Goal: Complete application form: Complete application form

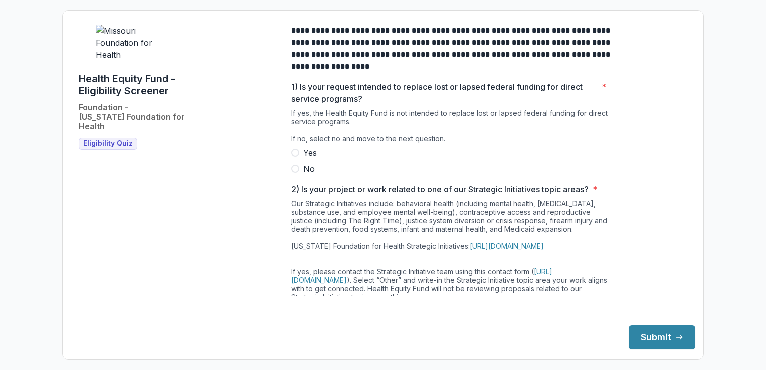
click at [294, 173] on span at bounding box center [295, 169] width 8 height 8
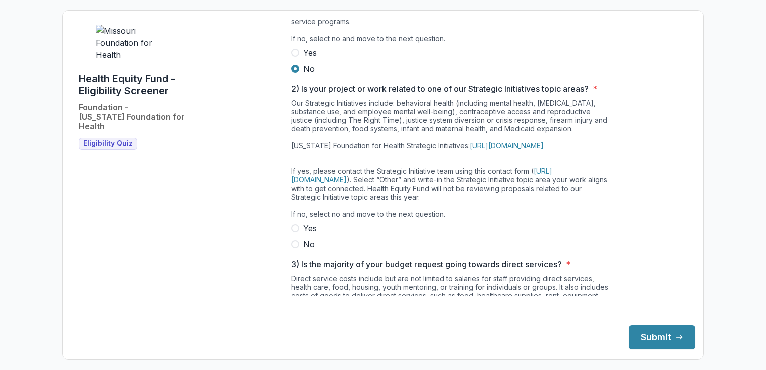
scroll to position [150, 0]
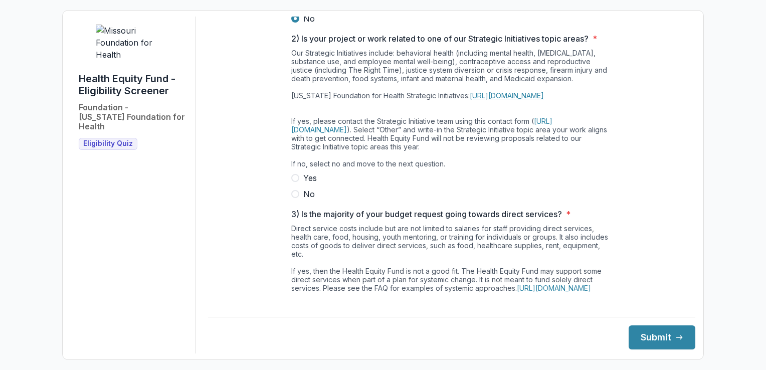
click at [534, 100] on link "[URL][DOMAIN_NAME]" at bounding box center [507, 95] width 74 height 9
click at [295, 182] on span at bounding box center [295, 178] width 8 height 8
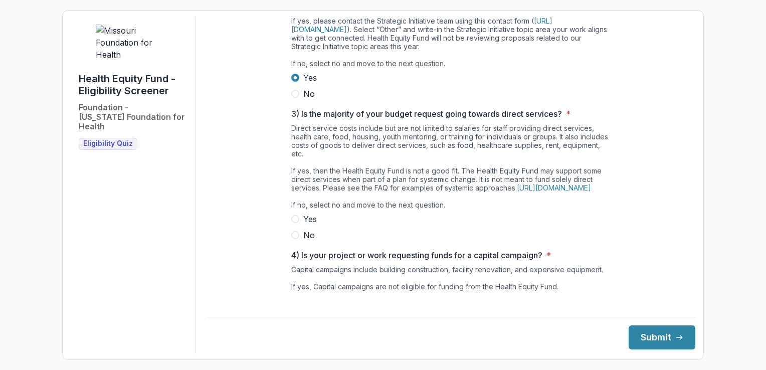
scroll to position [301, 0]
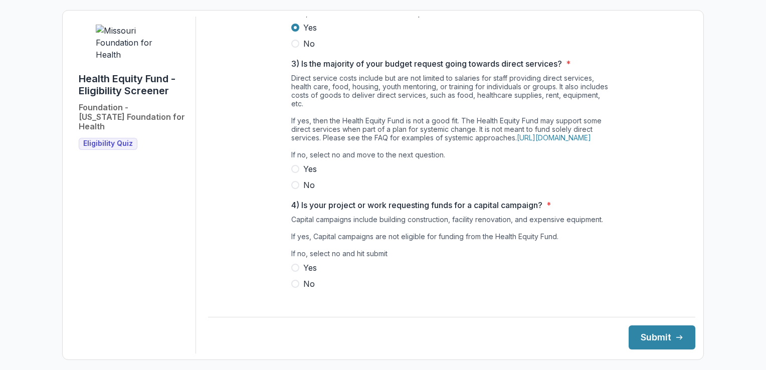
click at [294, 173] on span at bounding box center [295, 169] width 8 height 8
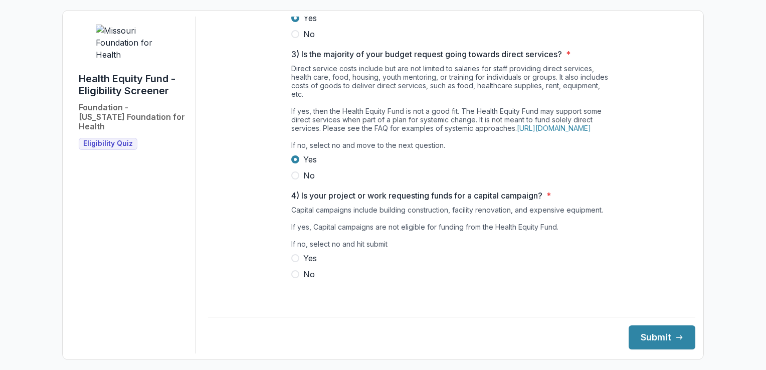
click at [294, 262] on span at bounding box center [295, 258] width 8 height 8
click at [649, 340] on button "Submit" at bounding box center [661, 337] width 67 height 24
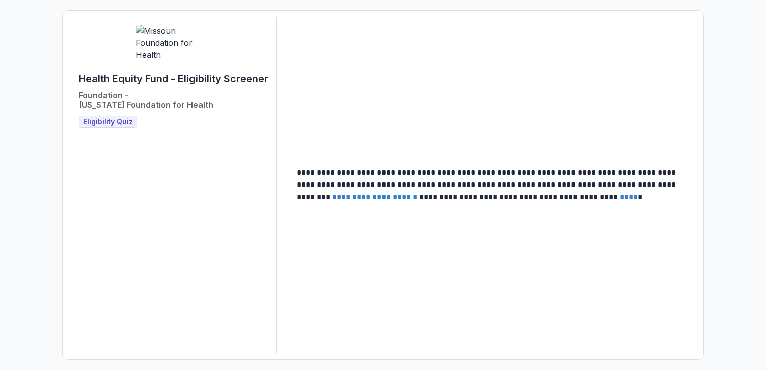
click at [417, 193] on link "**********" at bounding box center [374, 197] width 85 height 8
click at [97, 126] on span "Eligibility Quiz" at bounding box center [108, 122] width 50 height 9
click at [619, 197] on link "****" at bounding box center [628, 197] width 18 height 8
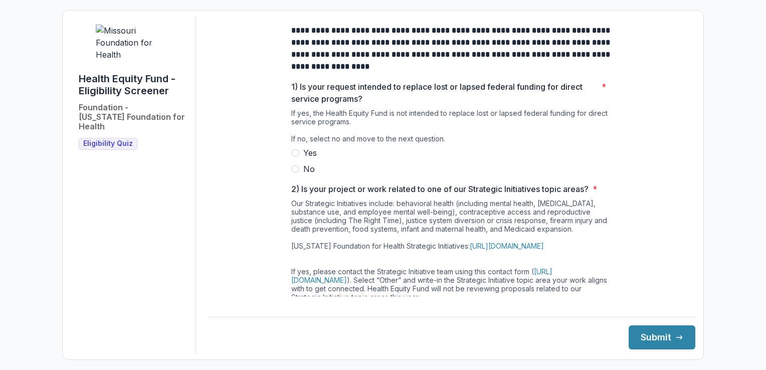
click at [295, 173] on span at bounding box center [295, 169] width 8 height 8
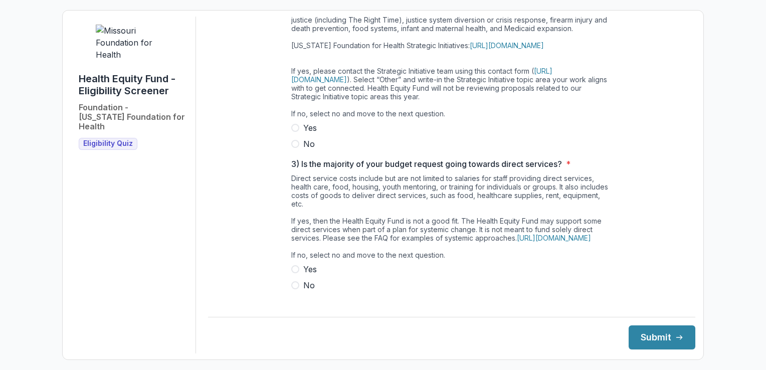
scroll to position [251, 0]
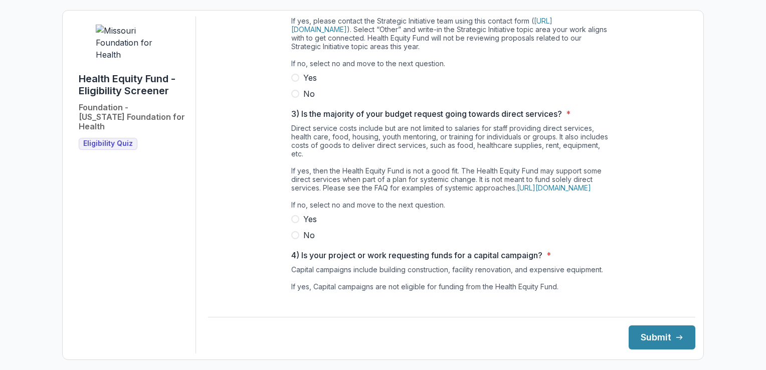
click at [295, 82] on span at bounding box center [295, 78] width 8 height 8
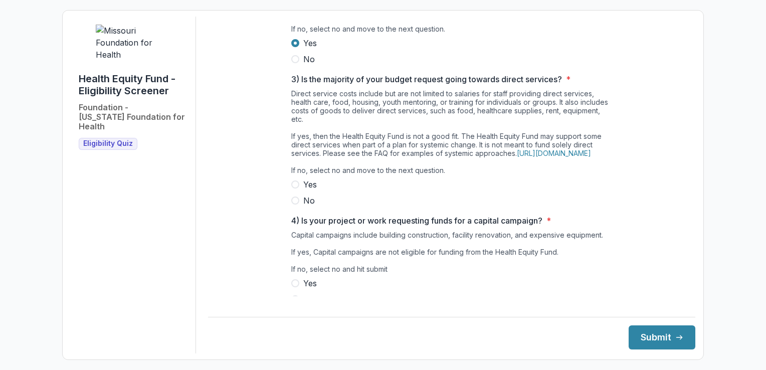
scroll to position [323, 0]
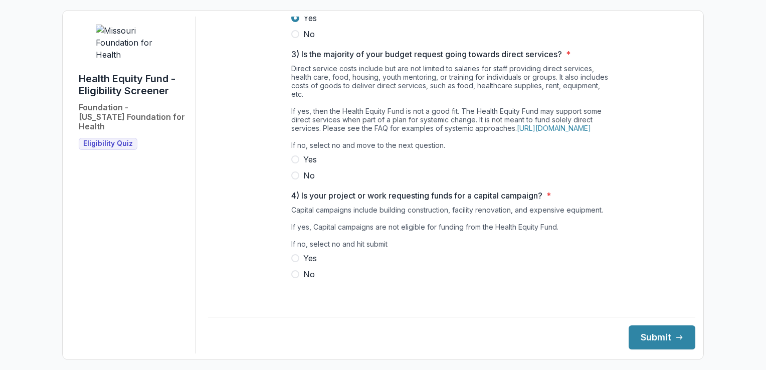
click at [296, 163] on span at bounding box center [295, 159] width 8 height 8
click at [296, 262] on label "Yes" at bounding box center [451, 258] width 321 height 12
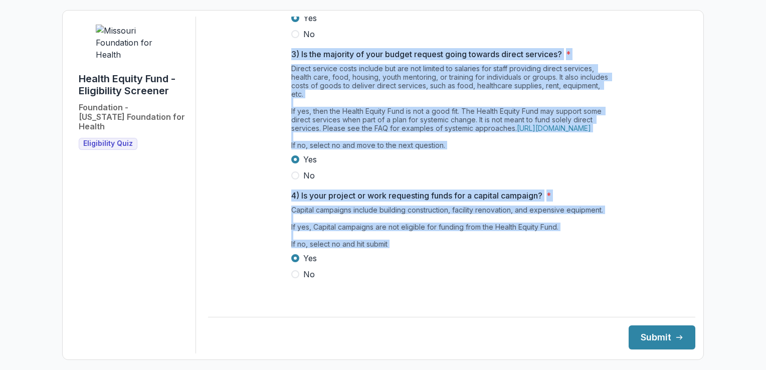
drag, startPoint x: 287, startPoint y: 35, endPoint x: 595, endPoint y: 387, distance: 468.8
click at [595, 369] on html "**********" at bounding box center [383, 185] width 766 height 370
copy div "**********"
click at [339, 280] on label "No" at bounding box center [451, 274] width 321 height 12
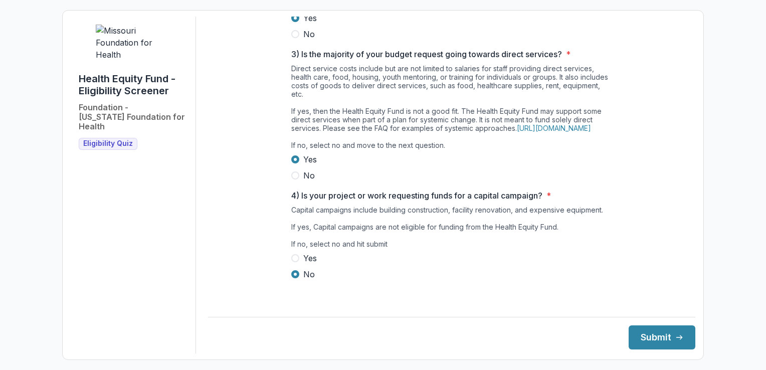
click at [291, 262] on span at bounding box center [295, 258] width 8 height 8
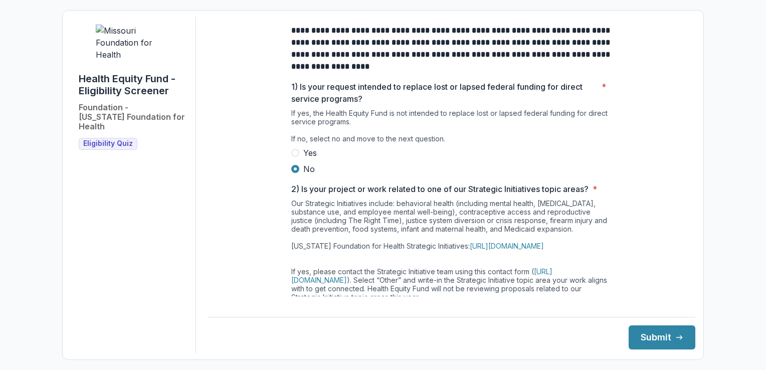
scroll to position [0, 0]
